Goal: Information Seeking & Learning: Learn about a topic

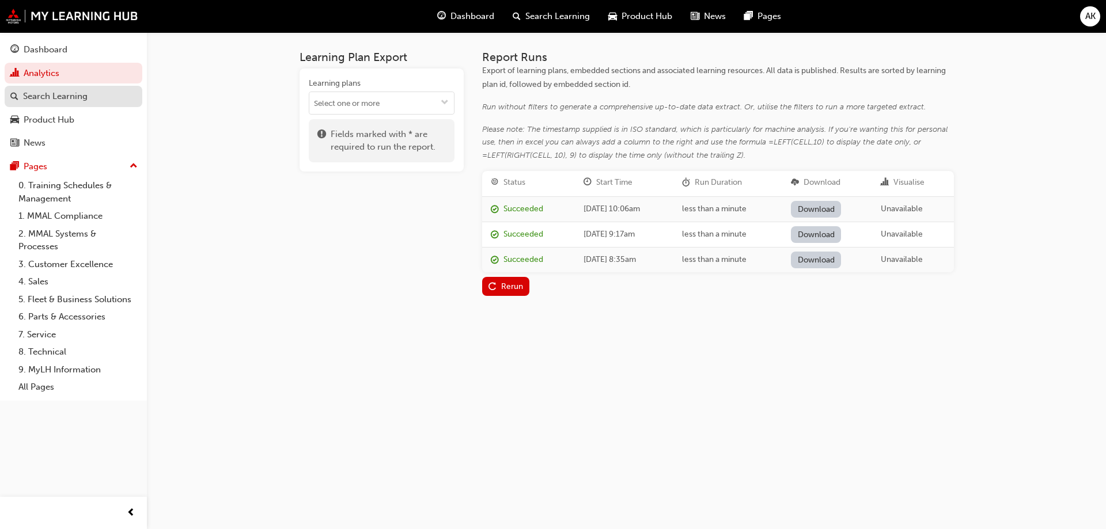
click at [66, 99] on div "Search Learning" at bounding box center [55, 96] width 65 height 13
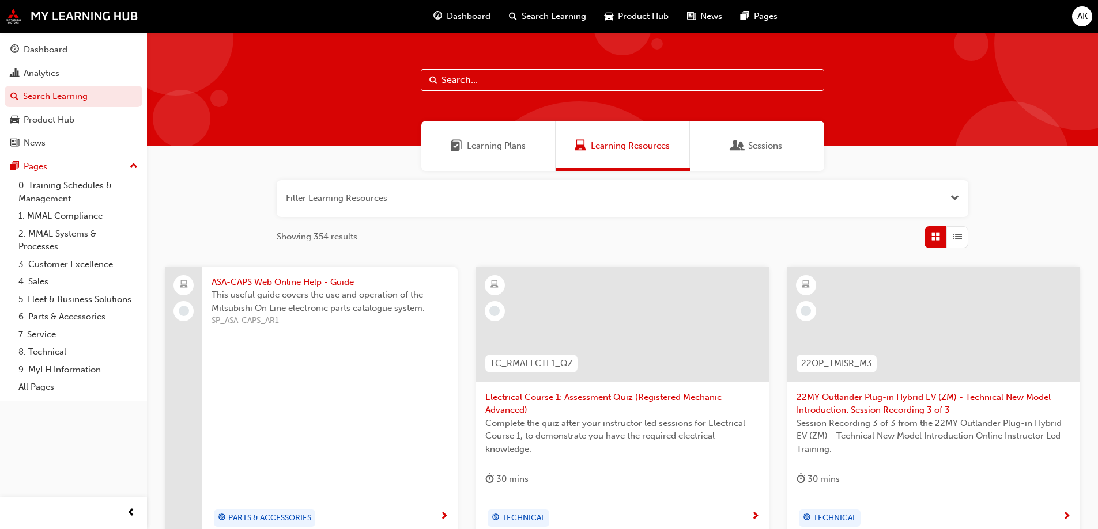
click at [421, 205] on button "button" at bounding box center [622, 198] width 691 height 37
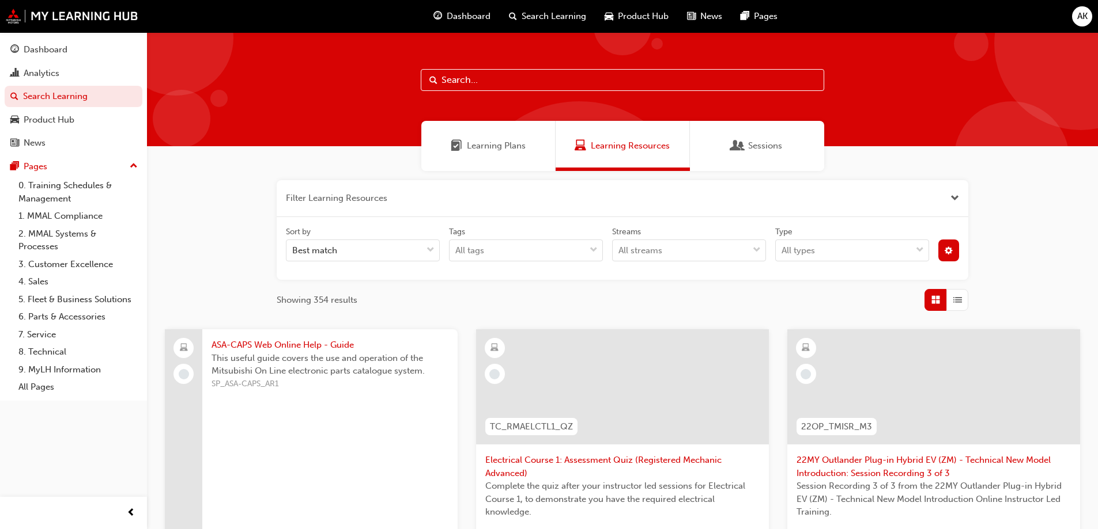
click at [717, 77] on input "text" at bounding box center [622, 80] width 403 height 22
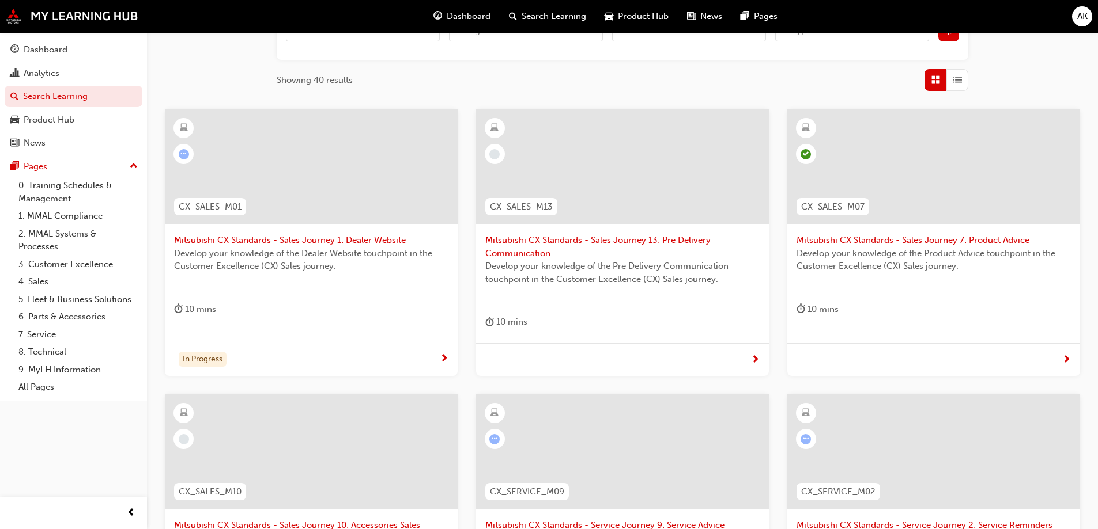
scroll to position [194, 0]
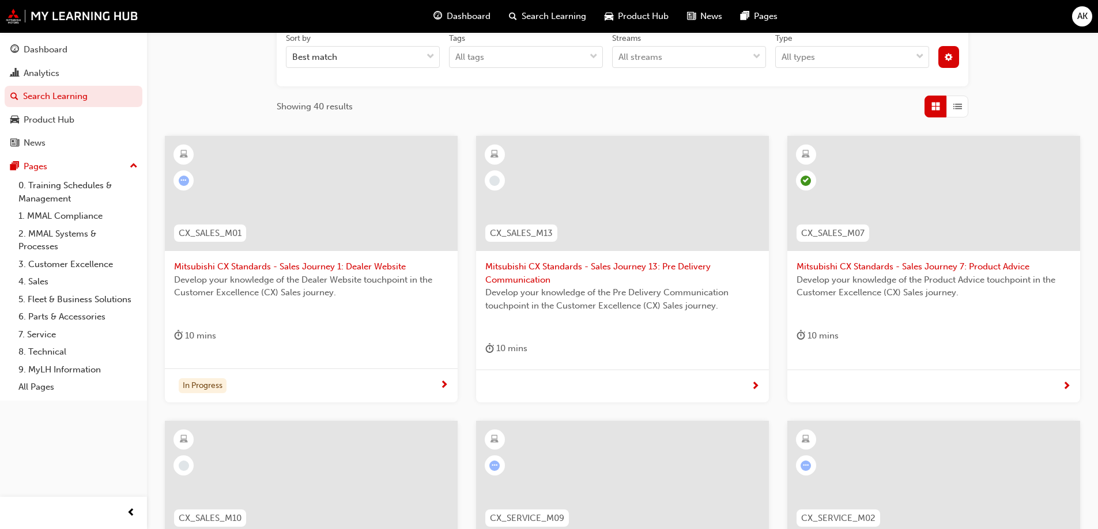
type input "cx"
click at [384, 267] on span "Mitsubishi CX Standards - Sales Journey 1: Dealer Website" at bounding box center [311, 266] width 274 height 13
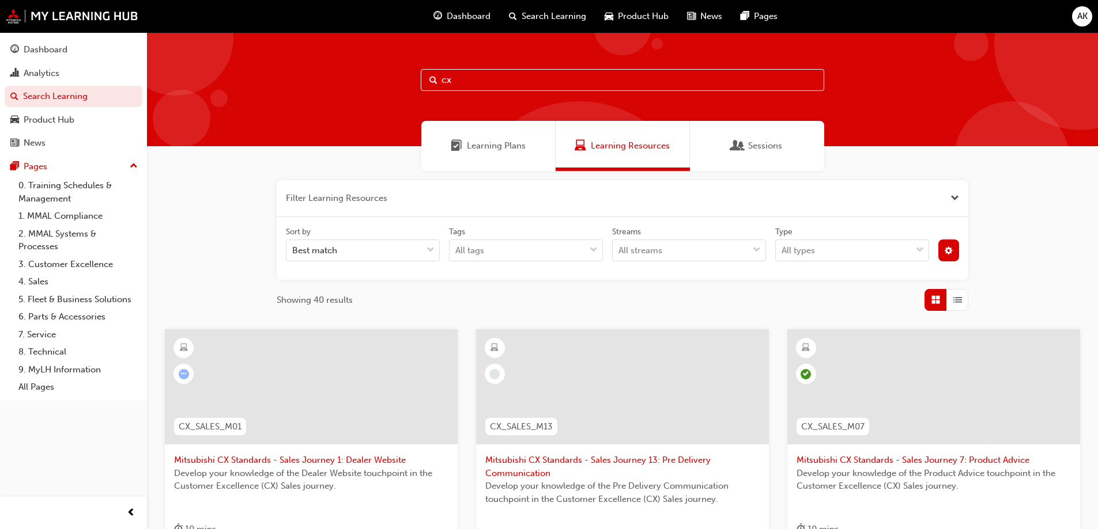
drag, startPoint x: 489, startPoint y: 81, endPoint x: 391, endPoint y: 86, distance: 97.5
click at [391, 86] on div "cx" at bounding box center [622, 89] width 951 height 114
type input "fleet"
click at [474, 158] on div "Learning Plans" at bounding box center [488, 146] width 134 height 50
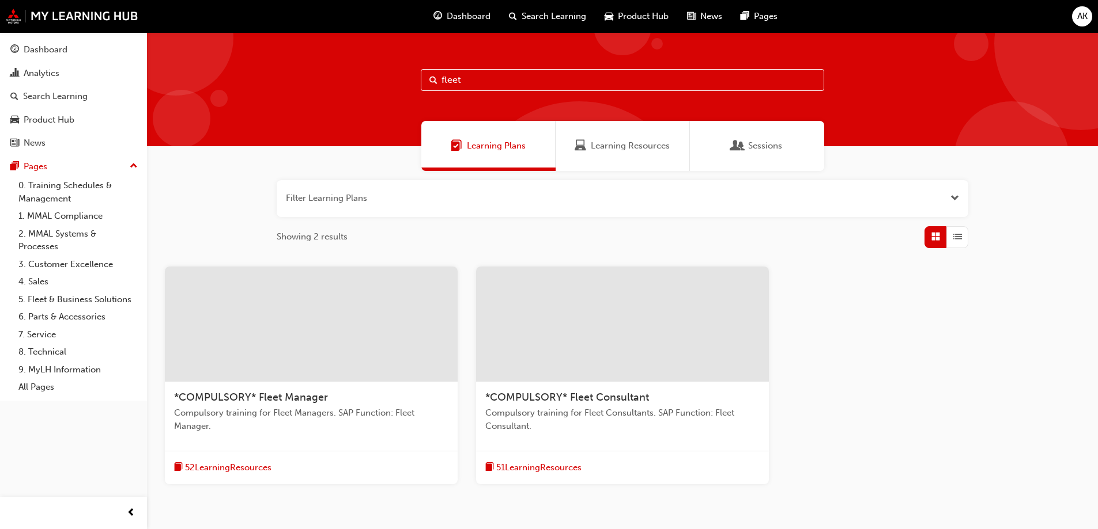
click at [351, 335] on div at bounding box center [311, 324] width 293 height 115
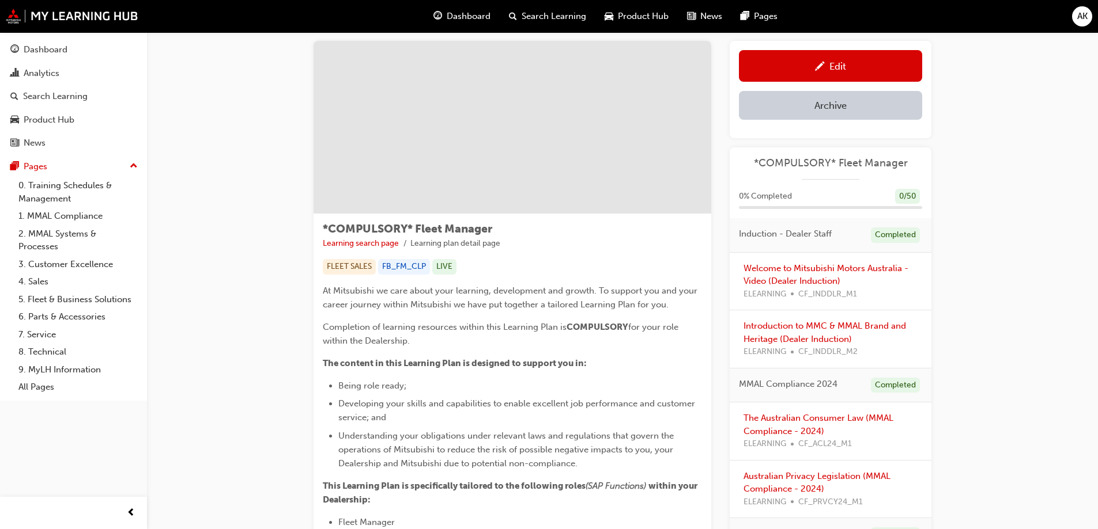
scroll to position [519, 0]
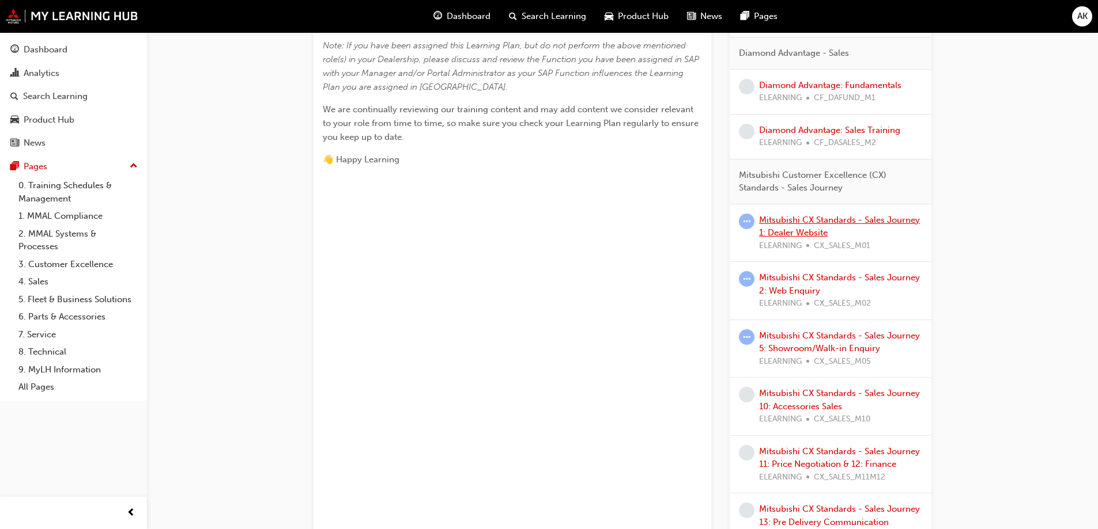
click at [888, 220] on link "Mitsubishi CX Standards - Sales Journey 1: Dealer Website" at bounding box center [839, 227] width 161 height 24
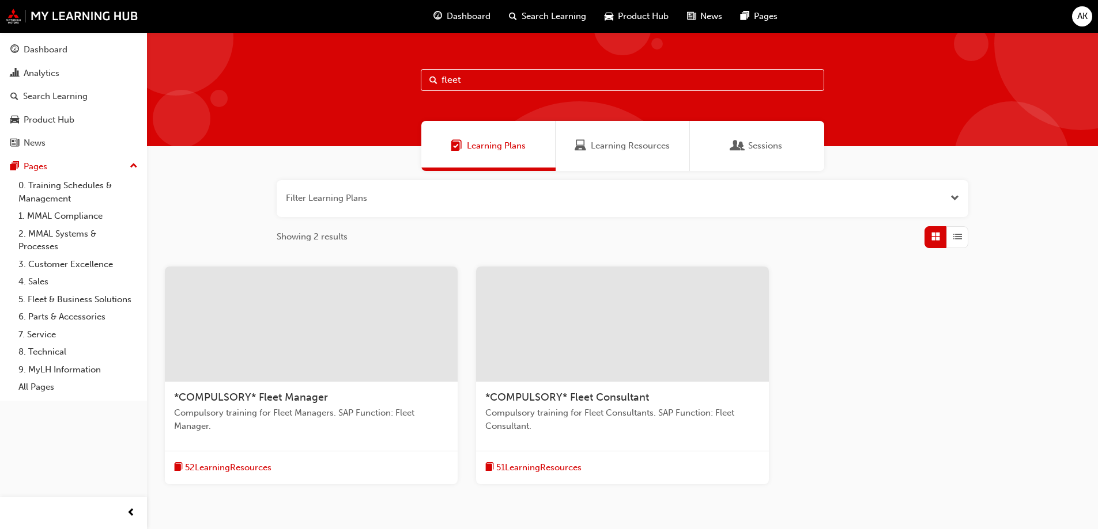
drag, startPoint x: 532, startPoint y: 85, endPoint x: 428, endPoint y: 85, distance: 103.7
click at [428, 85] on input "fleet" at bounding box center [622, 80] width 403 height 22
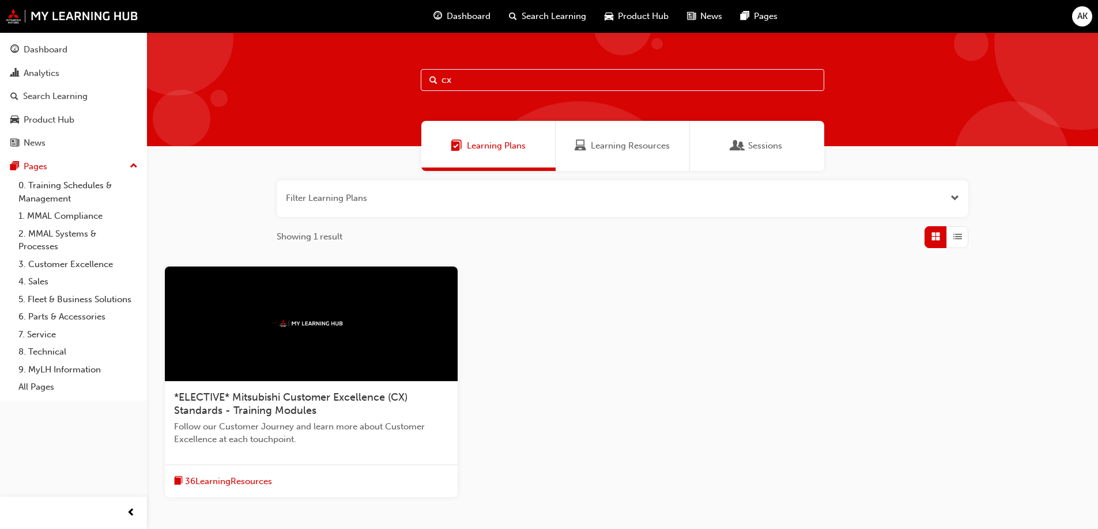
type input "cx"
click at [266, 409] on span "*ELECTIVE* Mitsubishi Customer Excellence (CX) Standards - Training Modules" at bounding box center [290, 404] width 233 height 27
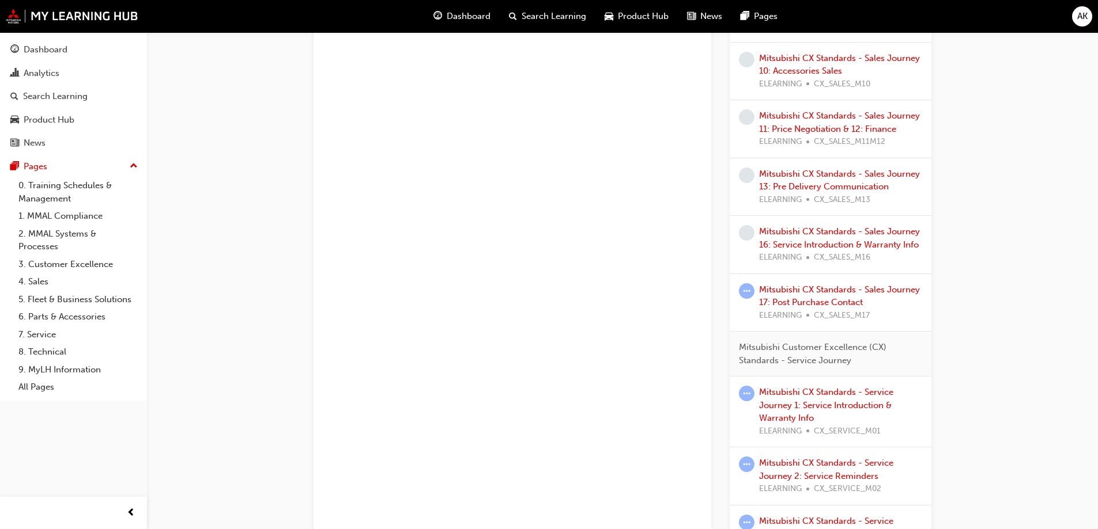
scroll to position [576, 0]
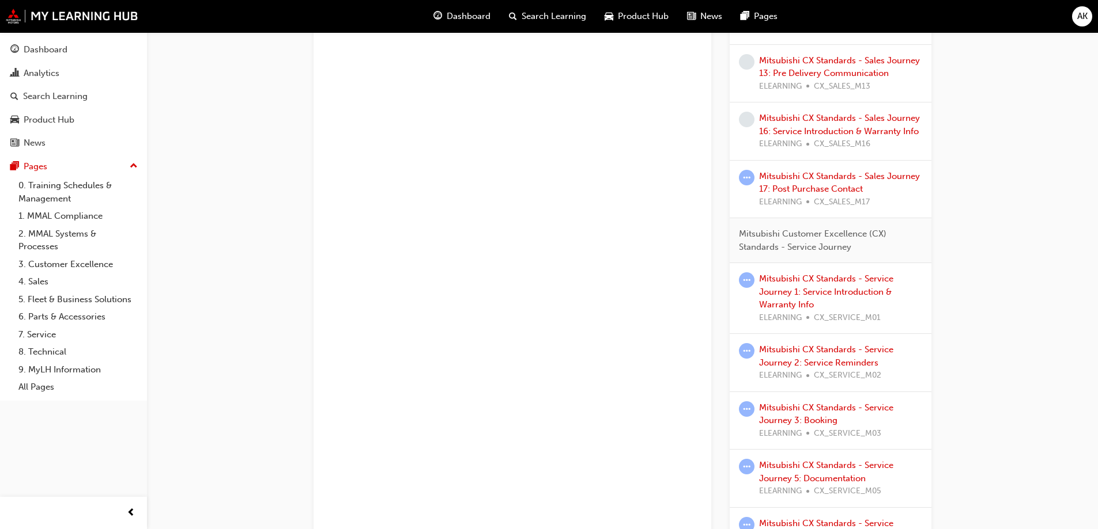
click at [859, 284] on div "Mitsubishi CX Standards - Service Journey 1: Service Introduction & Warranty In…" at bounding box center [840, 299] width 163 height 52
click at [859, 279] on link "Mitsubishi CX Standards - Service Journey 1: Service Introduction & Warranty In…" at bounding box center [826, 292] width 134 height 36
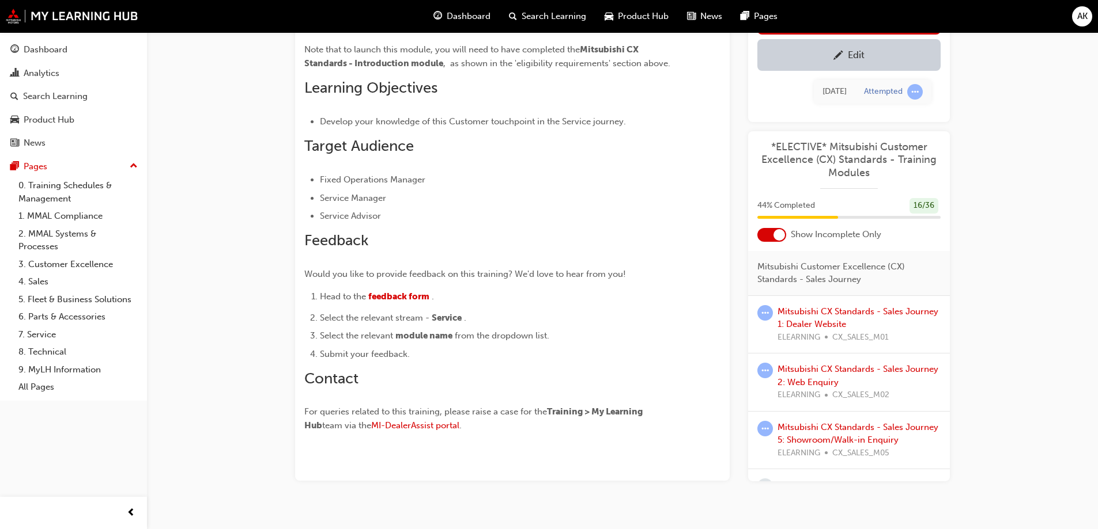
scroll to position [237, 0]
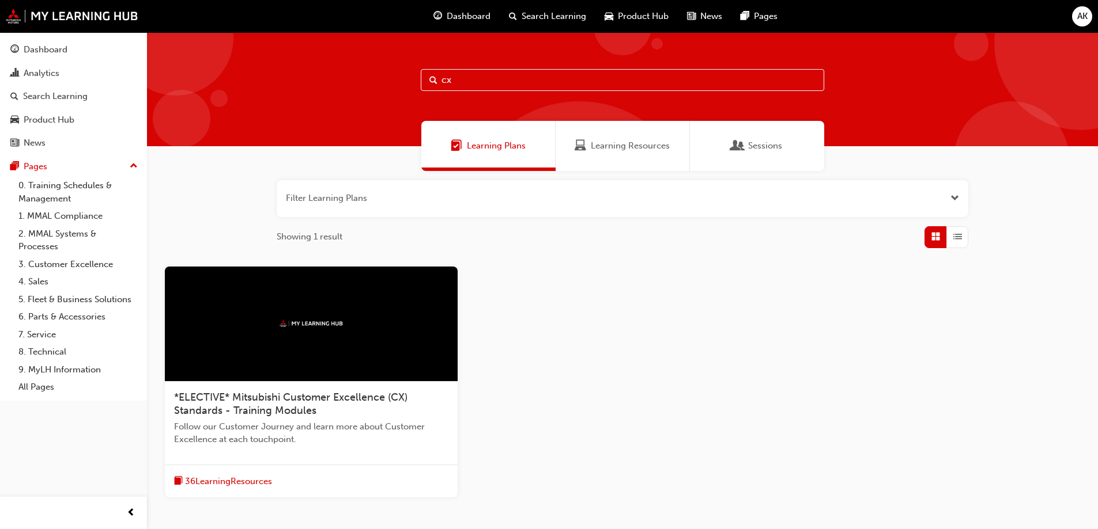
click at [489, 71] on input "cx" at bounding box center [622, 80] width 403 height 22
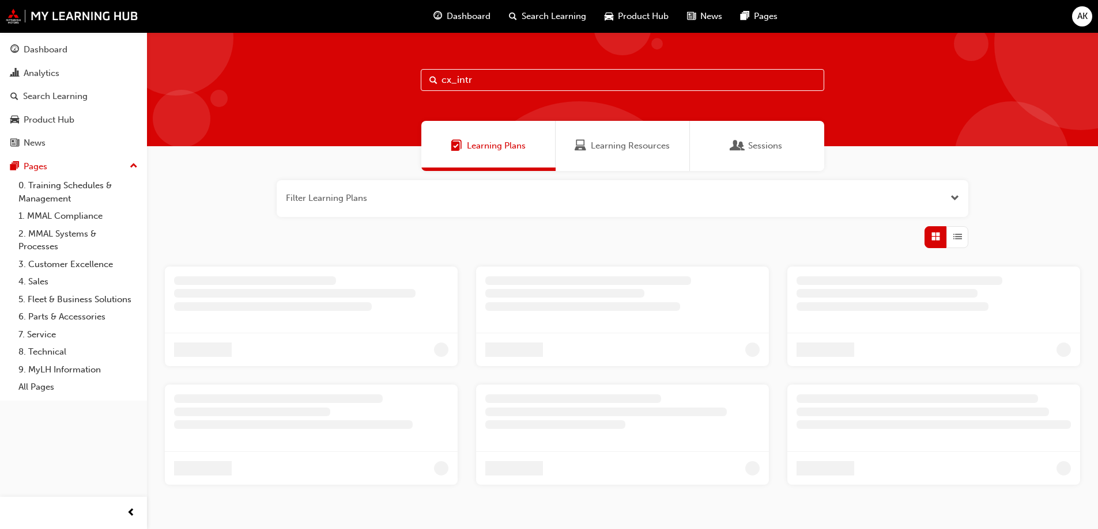
type input "cx_intr"
click at [600, 143] on span "Learning Resources" at bounding box center [634, 145] width 79 height 13
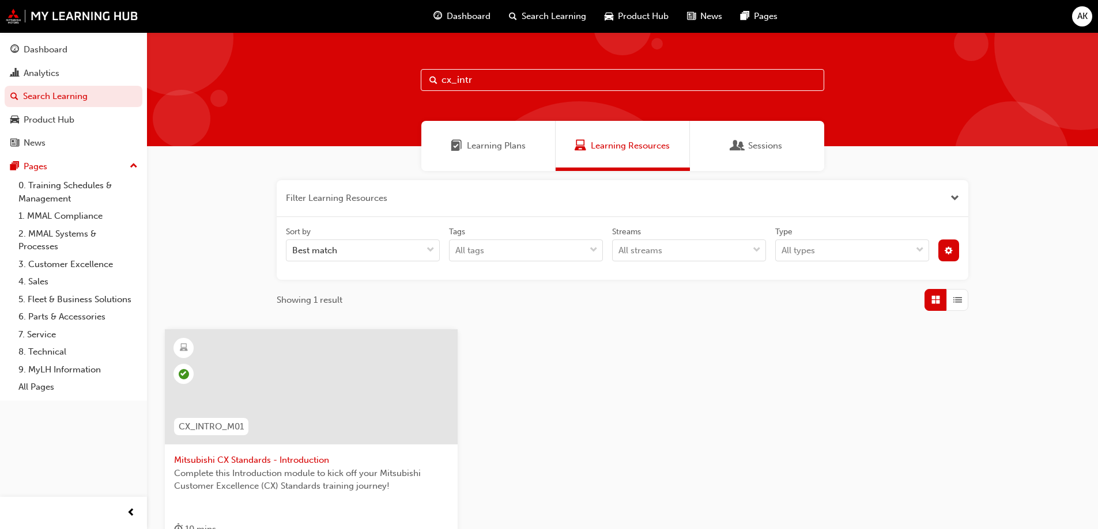
click at [350, 366] on div at bounding box center [311, 387] width 293 height 115
